Goal: Task Accomplishment & Management: Use online tool/utility

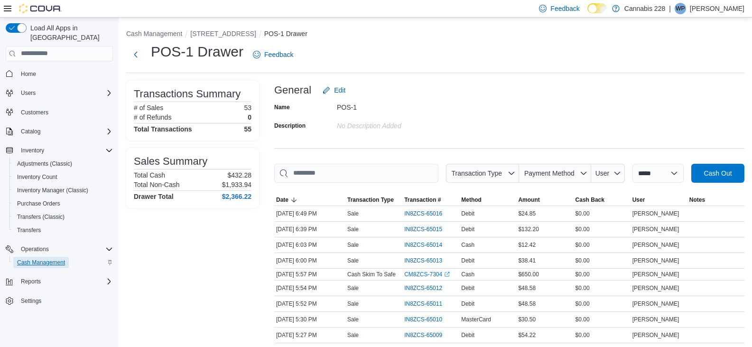
click at [42, 258] on span "Cash Management" at bounding box center [41, 262] width 48 height 8
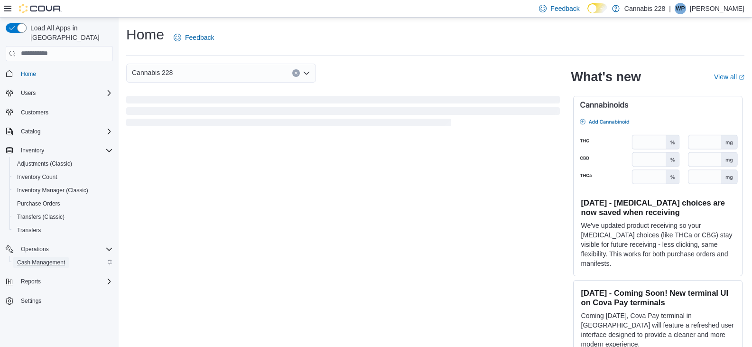
click at [37, 258] on span "Cash Management" at bounding box center [41, 262] width 48 height 8
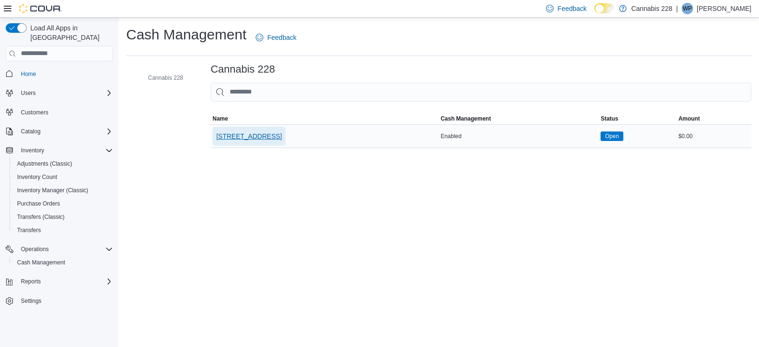
click at [282, 132] on span "[STREET_ADDRESS]" at bounding box center [248, 135] width 65 height 9
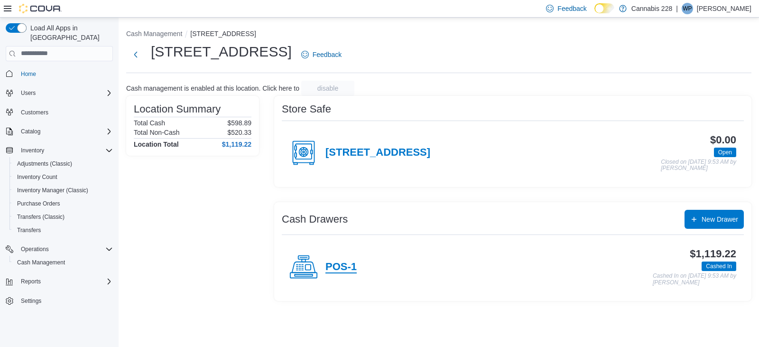
click at [343, 263] on h4 "POS-1" at bounding box center [340, 267] width 31 height 12
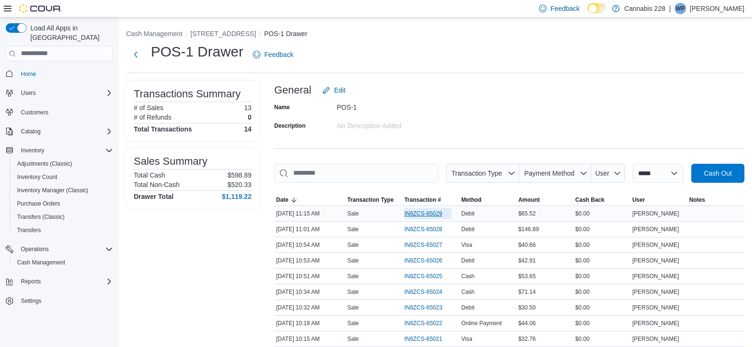
click at [419, 211] on span "IN8ZCS-65029" at bounding box center [423, 214] width 38 height 8
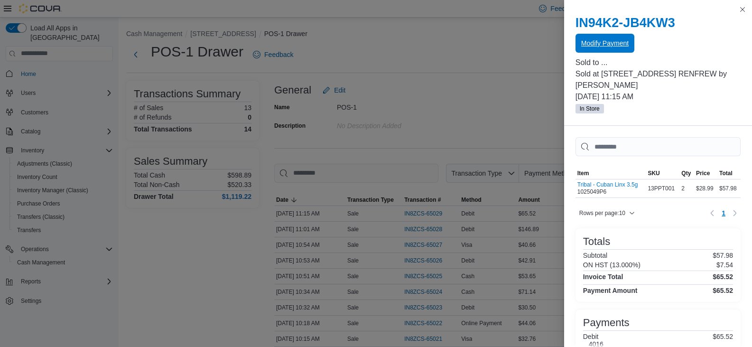
click at [612, 44] on span "Modify Payment" at bounding box center [604, 42] width 47 height 9
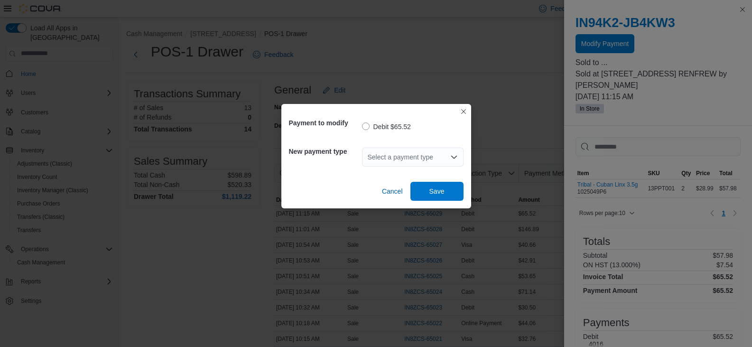
click at [439, 159] on div "Select a payment type" at bounding box center [412, 156] width 101 height 19
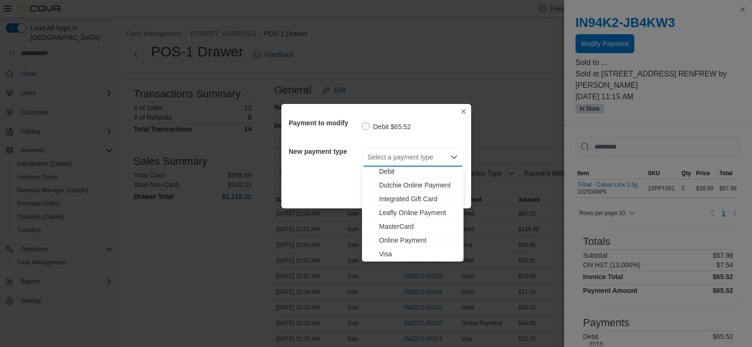
scroll to position [29, 0]
click at [391, 241] on span "Visa" at bounding box center [418, 240] width 79 height 9
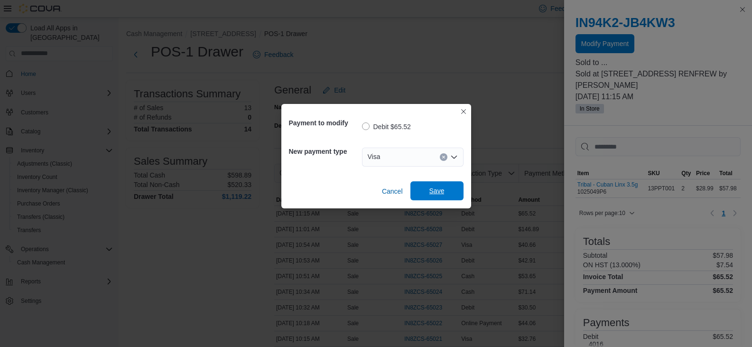
click at [430, 190] on span "Save" at bounding box center [436, 190] width 15 height 9
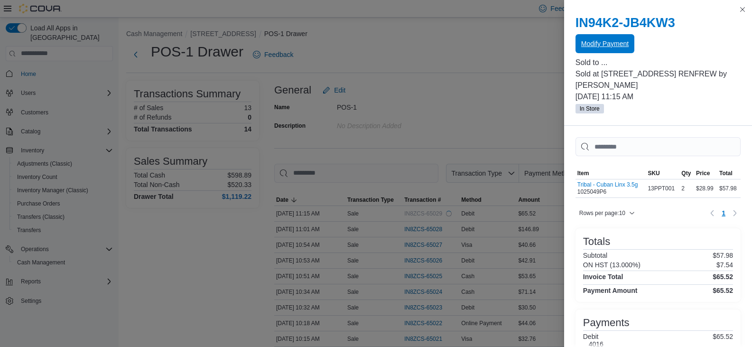
scroll to position [0, 0]
